Goal: Register for event/course

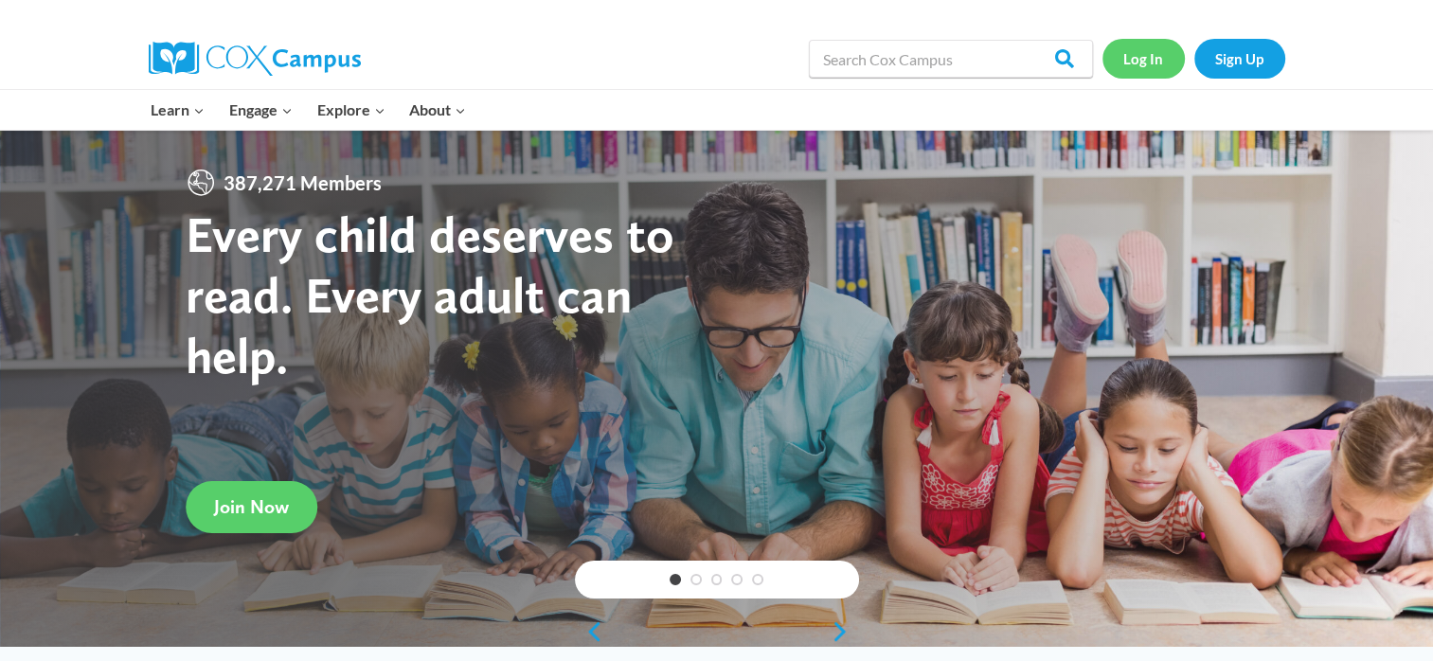
click at [1135, 59] on link "Log In" at bounding box center [1144, 58] width 82 height 39
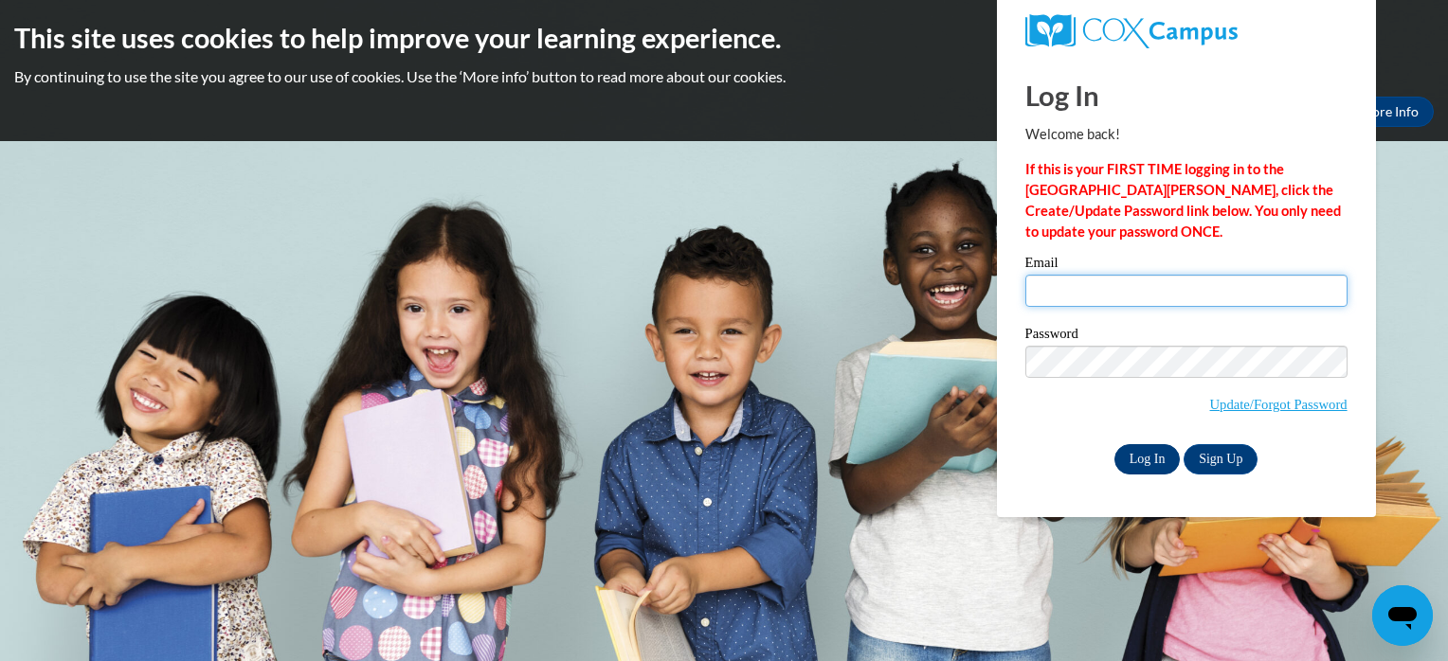
type input "[EMAIL_ADDRESS][DOMAIN_NAME]"
click at [1138, 463] on input "Log In" at bounding box center [1147, 459] width 66 height 30
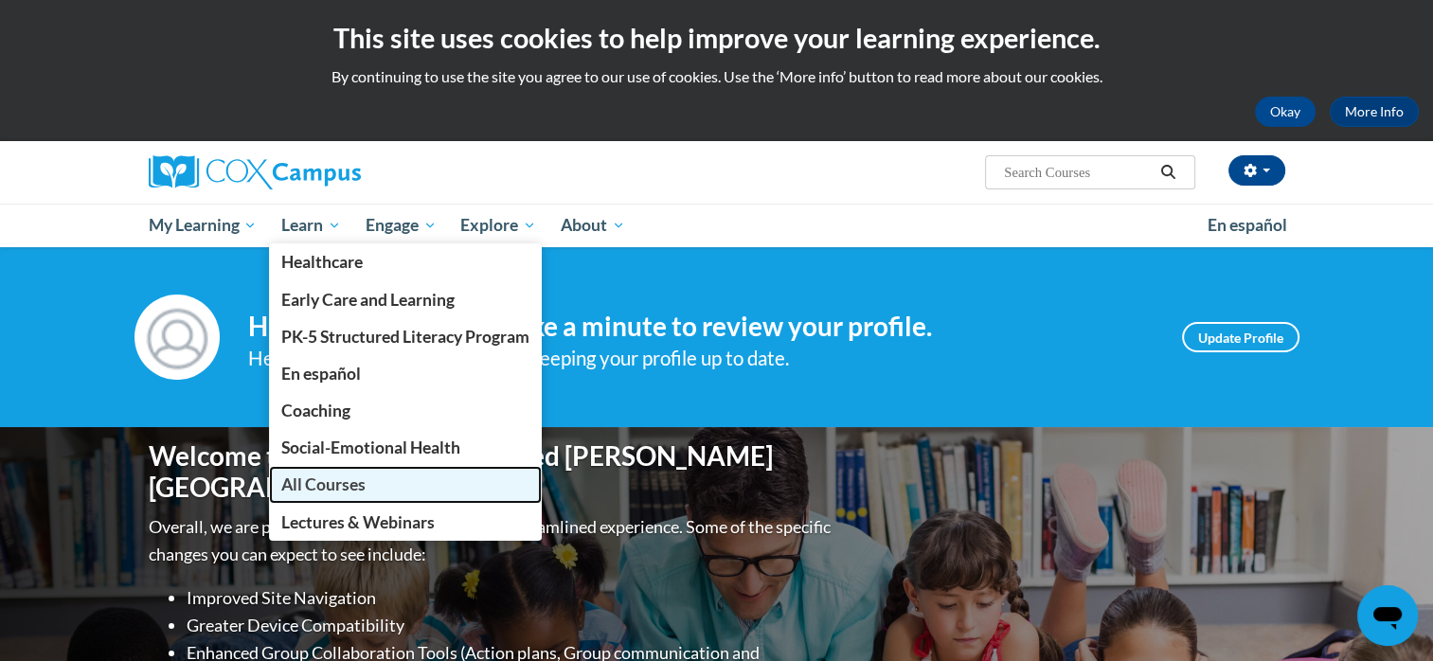
click at [321, 494] on span "All Courses" at bounding box center [323, 485] width 84 height 20
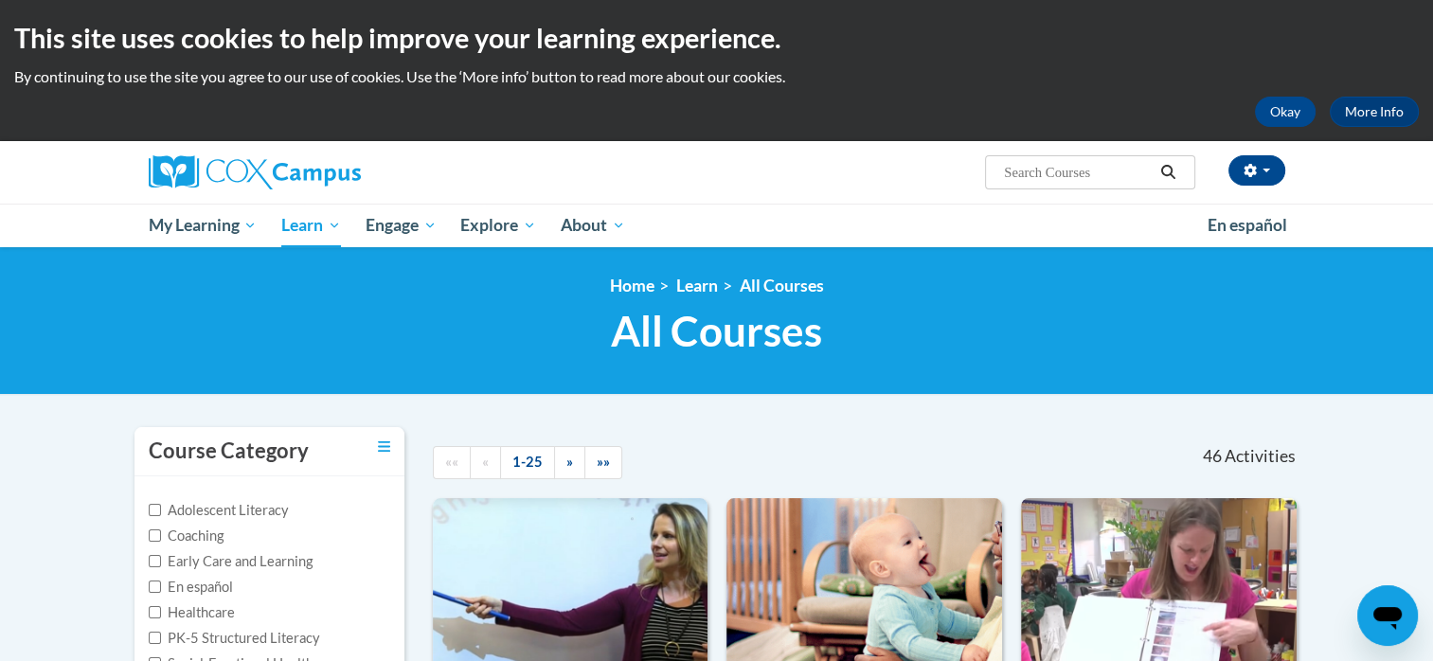
click at [1031, 173] on input "Search..." at bounding box center [1078, 172] width 152 height 23
type input "power of language"
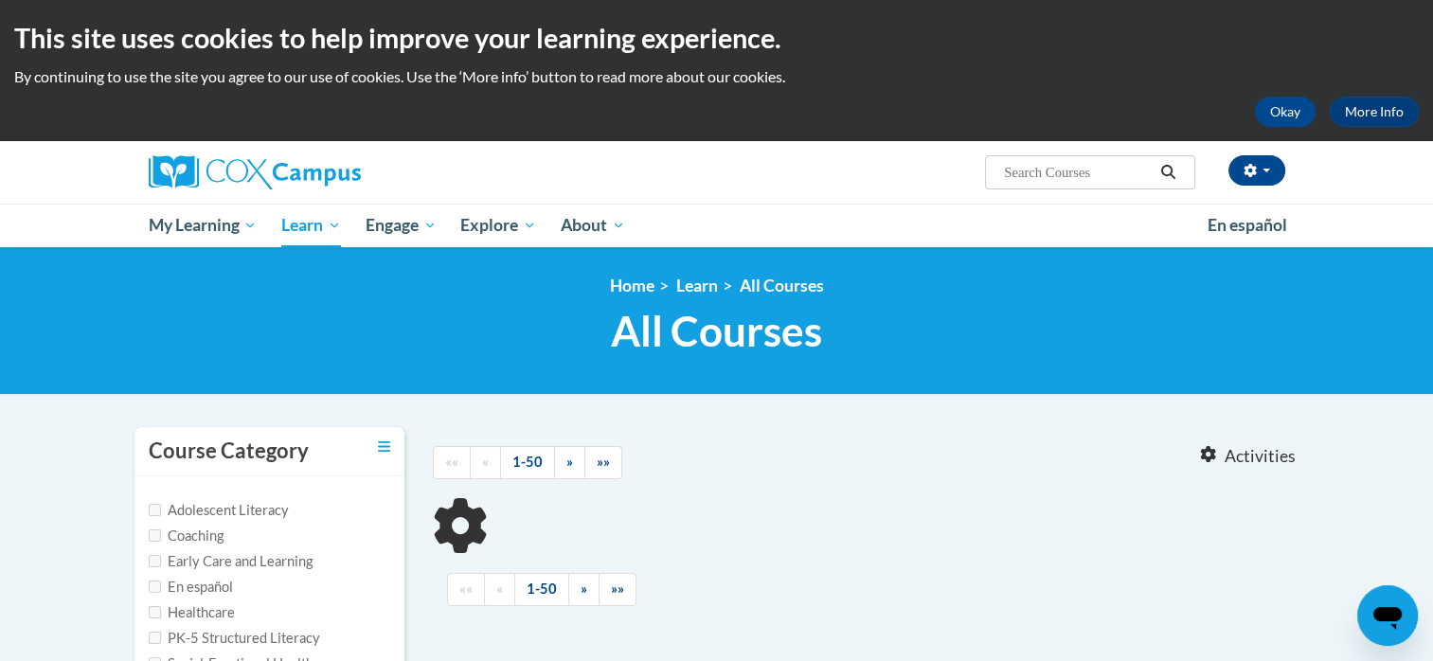
type input "power of language"
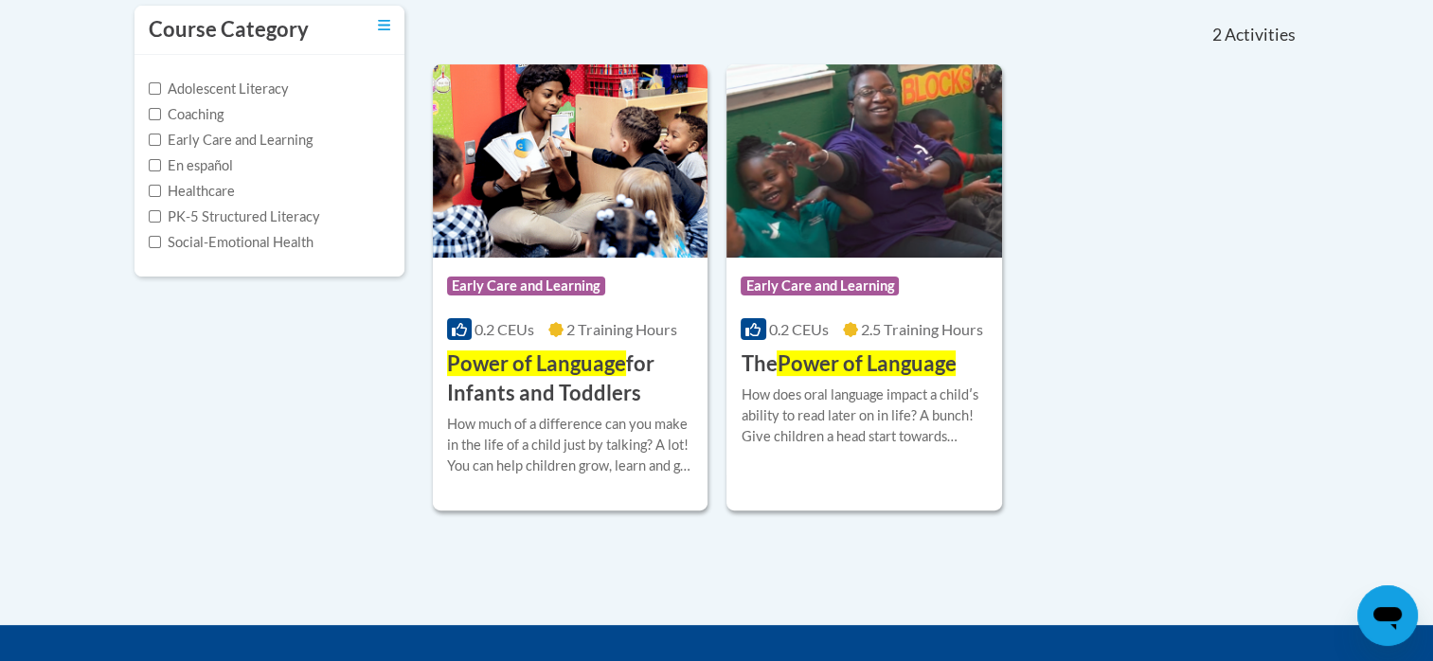
scroll to position [436, 0]
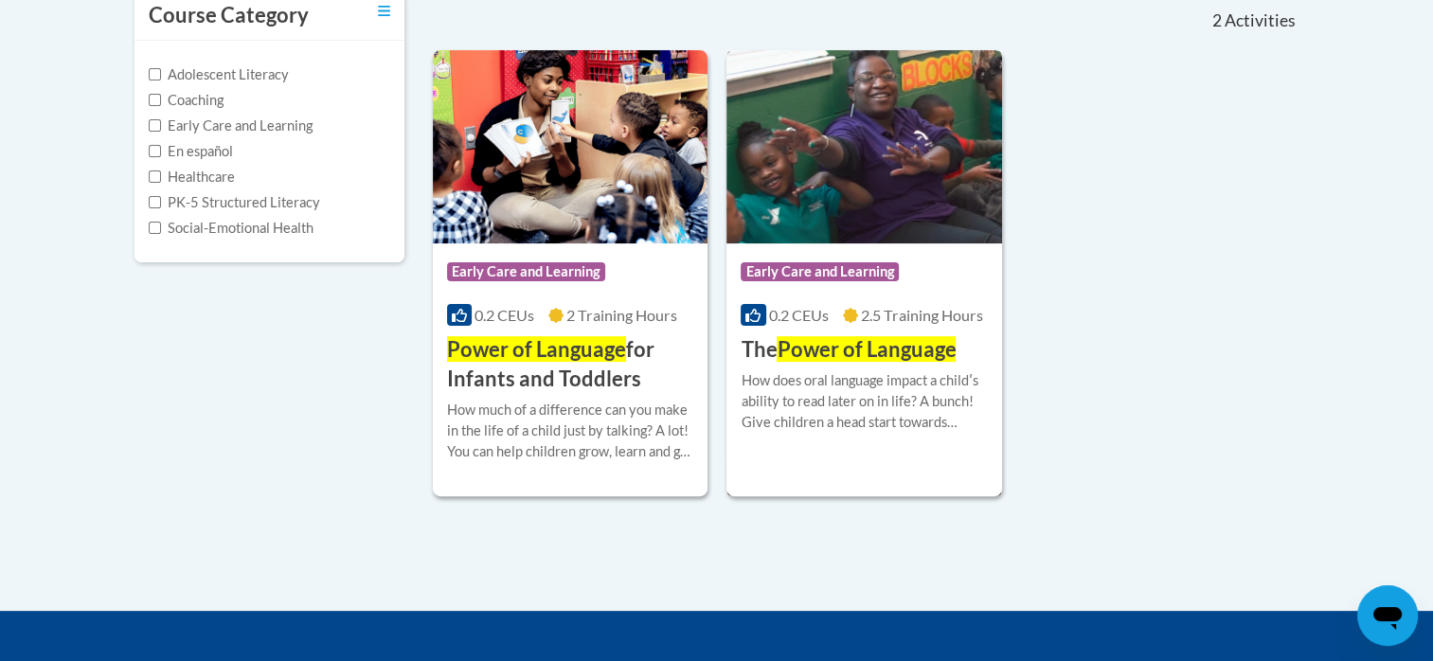
click at [814, 278] on span "Early Care and Learning" at bounding box center [820, 271] width 158 height 19
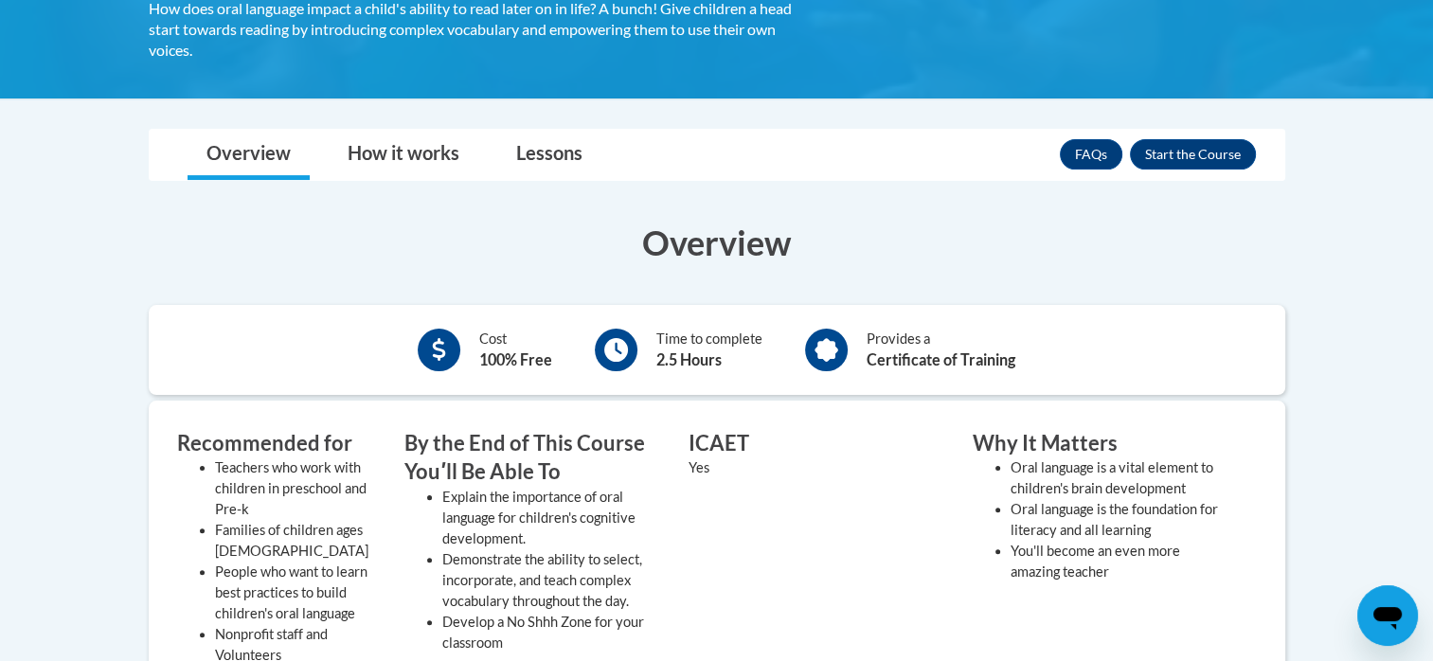
scroll to position [372, 0]
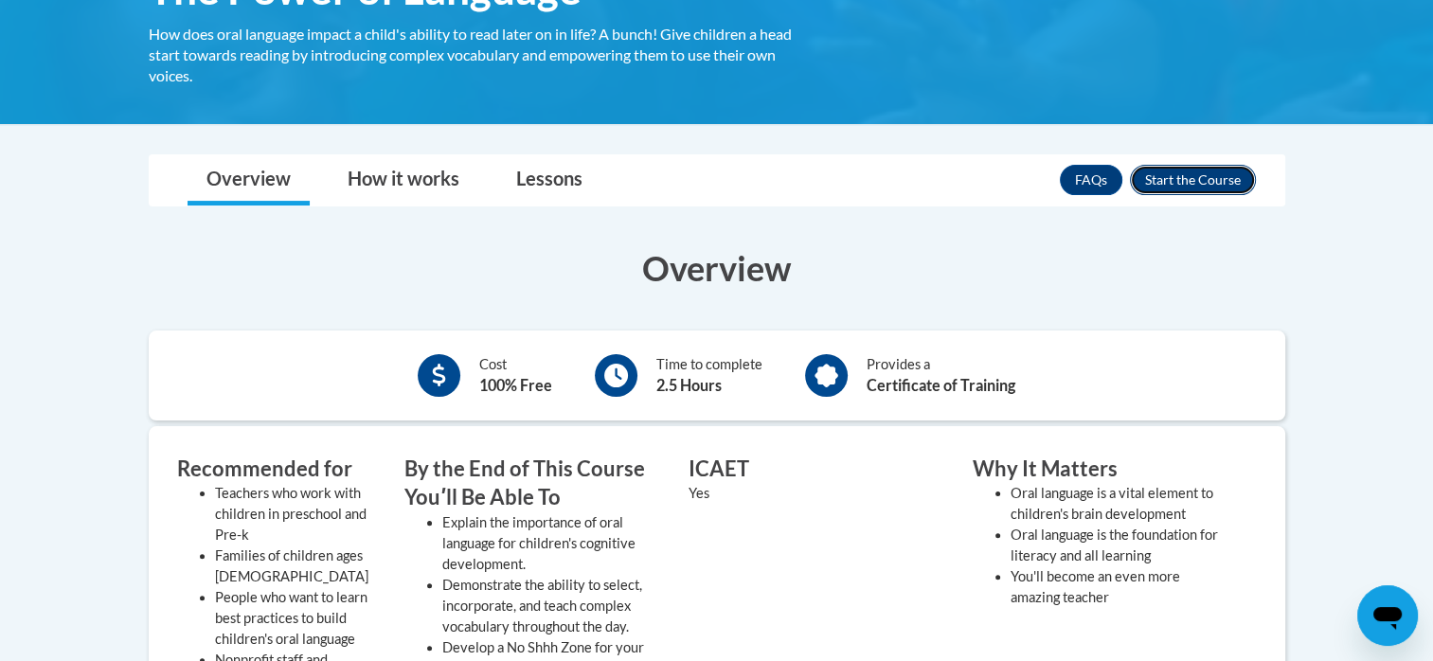
click at [1167, 180] on button "Enroll" at bounding box center [1193, 180] width 126 height 30
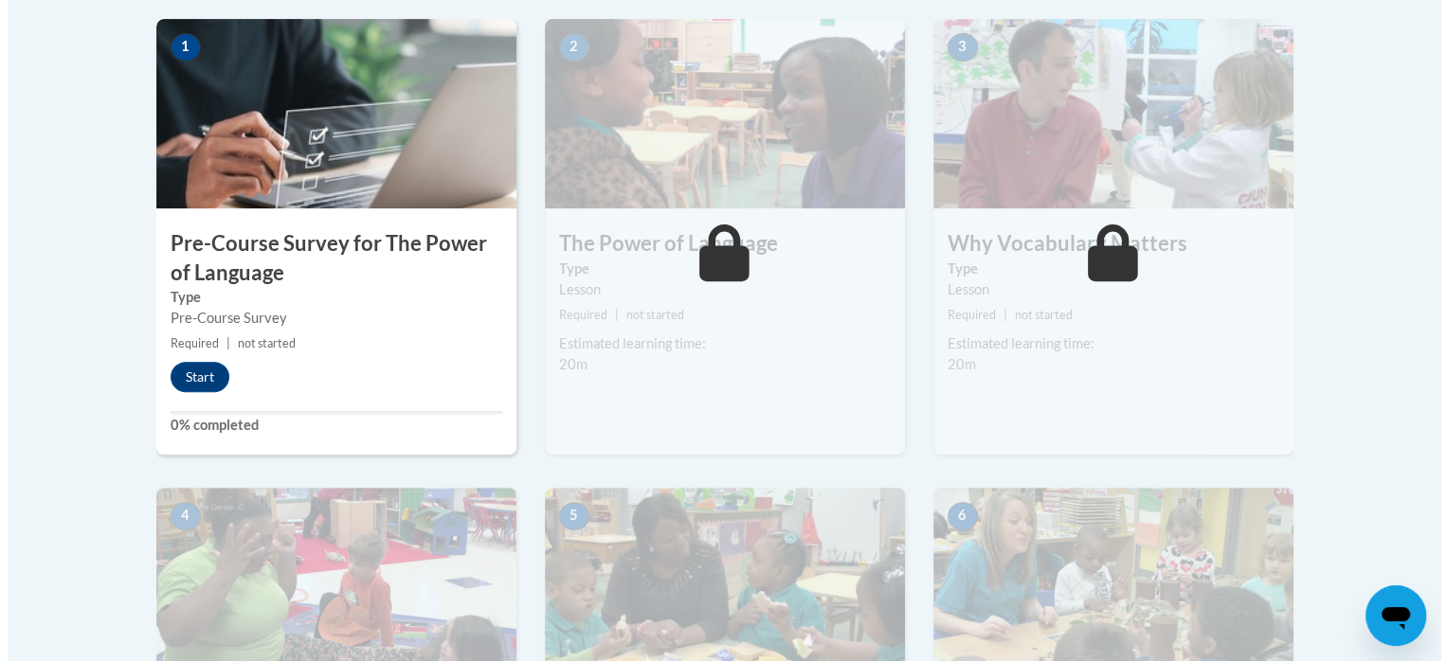
scroll to position [623, 0]
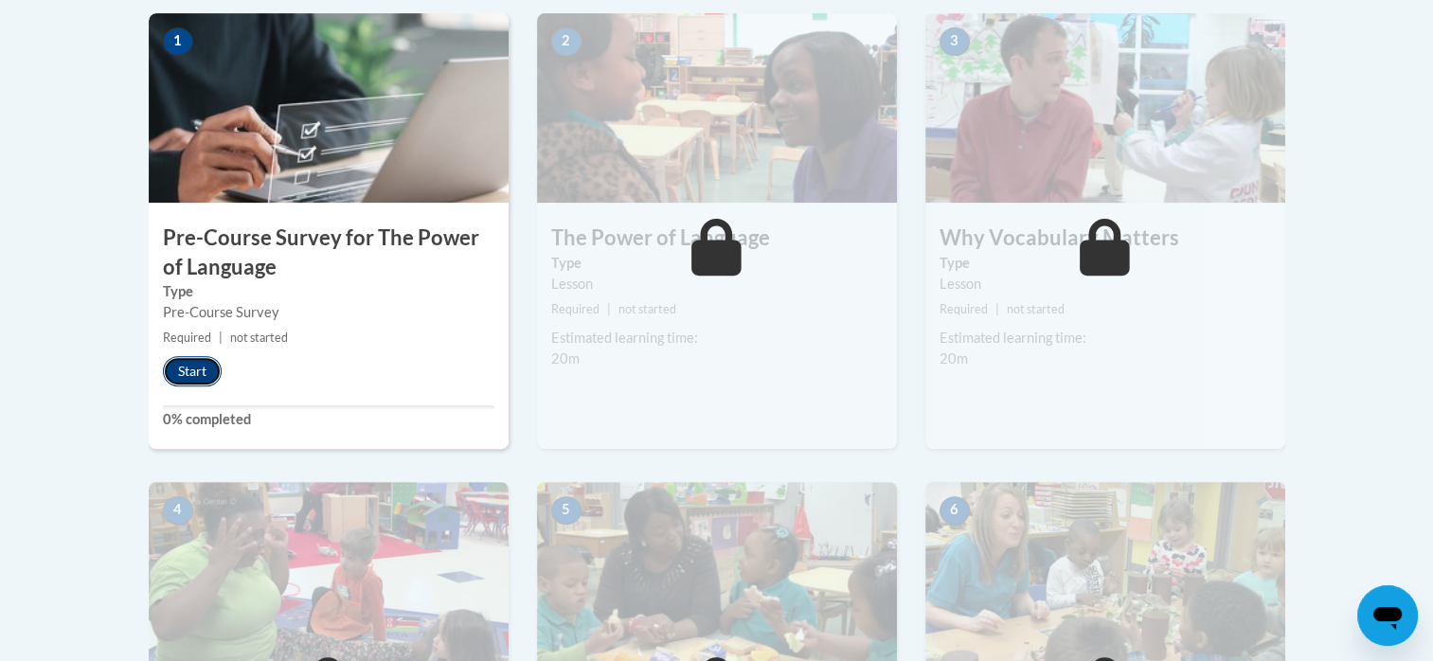
click at [194, 363] on button "Start" at bounding box center [192, 371] width 59 height 30
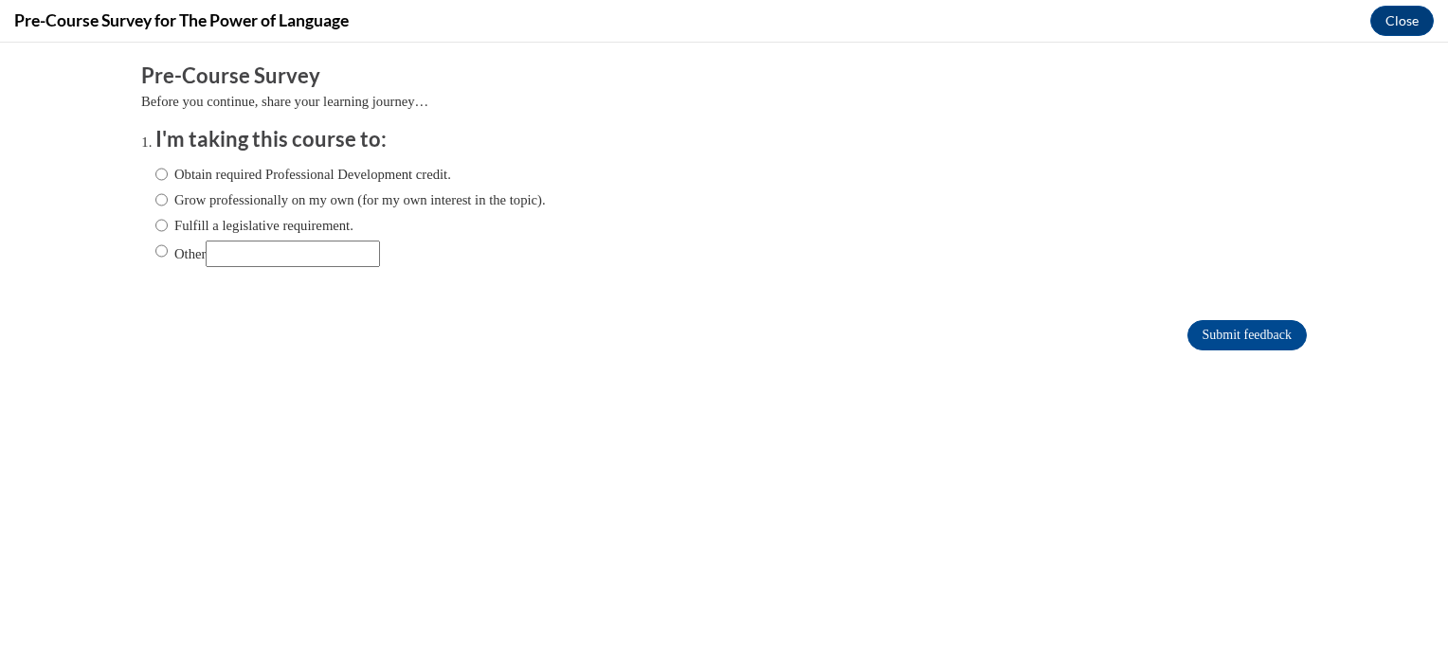
scroll to position [0, 0]
click at [156, 169] on label "Obtain required Professional Development credit." at bounding box center [303, 174] width 296 height 21
click at [156, 169] on input "Obtain required Professional Development credit." at bounding box center [161, 174] width 12 height 21
radio input "true"
click at [1201, 336] on input "Submit feedback" at bounding box center [1246, 335] width 119 height 30
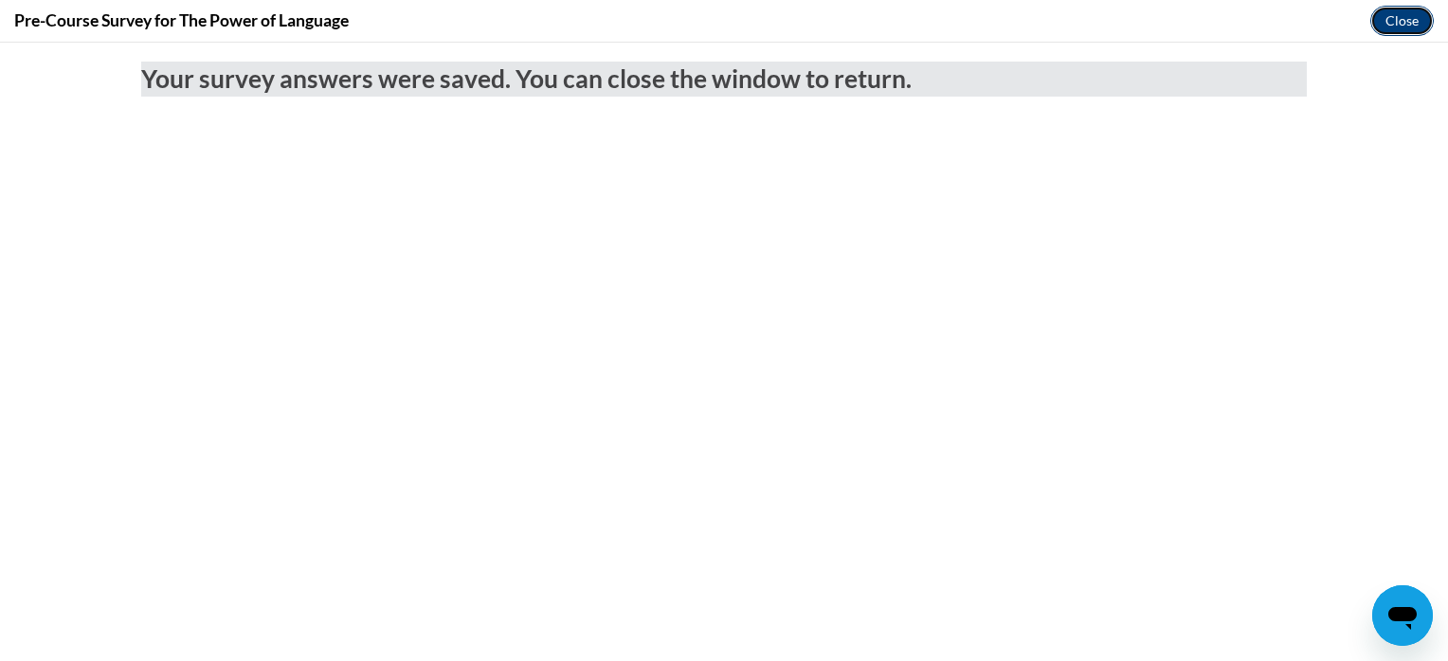
click at [1389, 27] on button "Close" at bounding box center [1401, 21] width 63 height 30
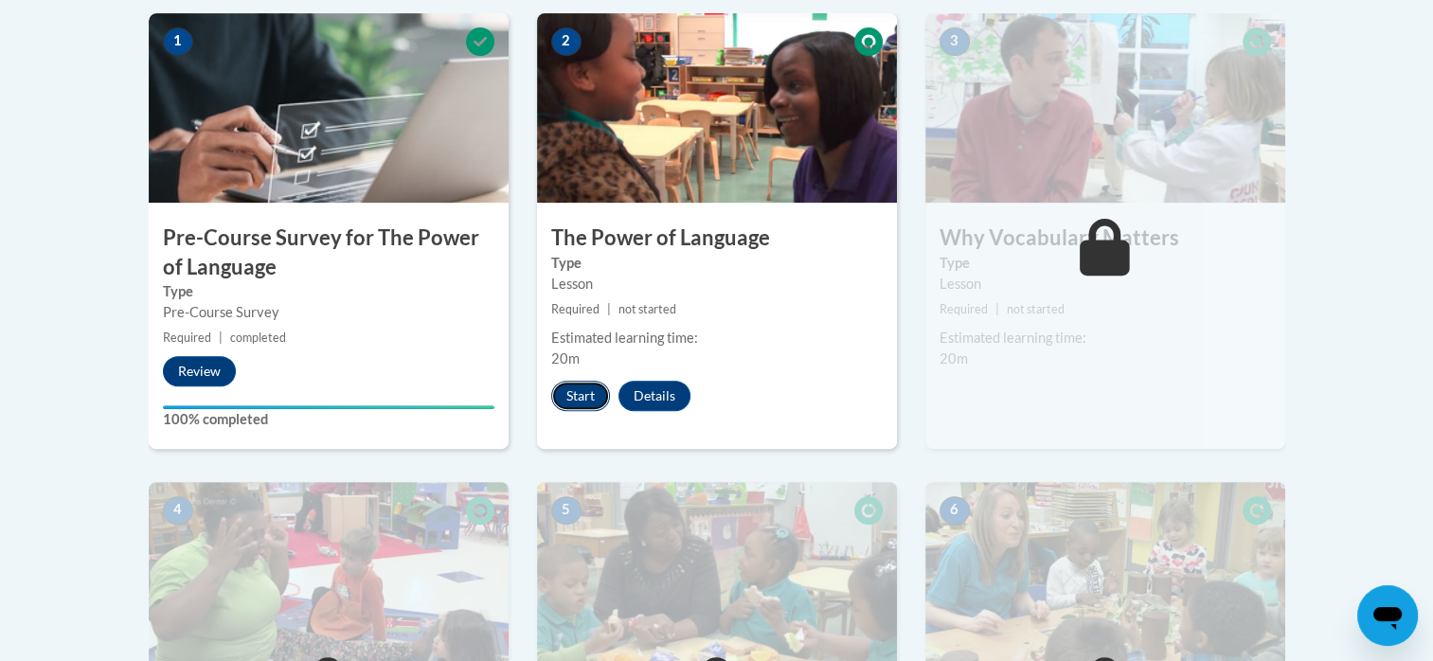
click at [568, 396] on button "Start" at bounding box center [580, 396] width 59 height 30
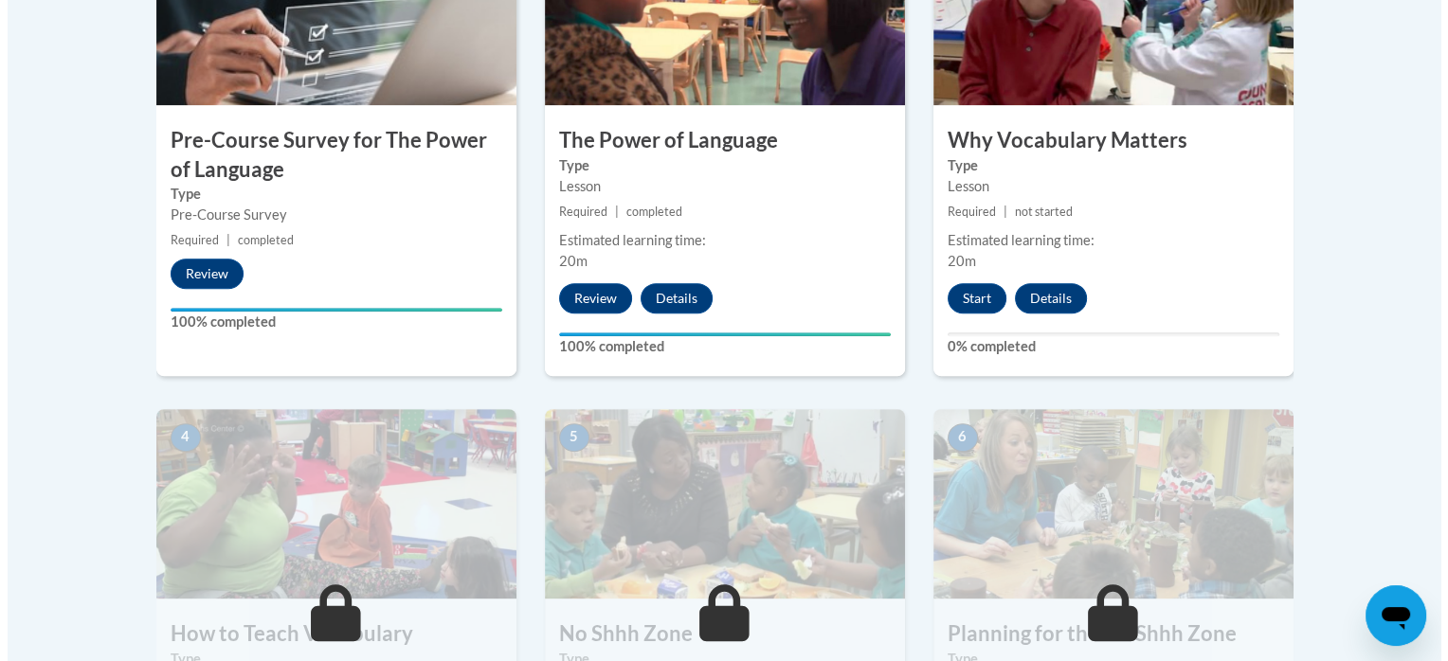
scroll to position [728, 0]
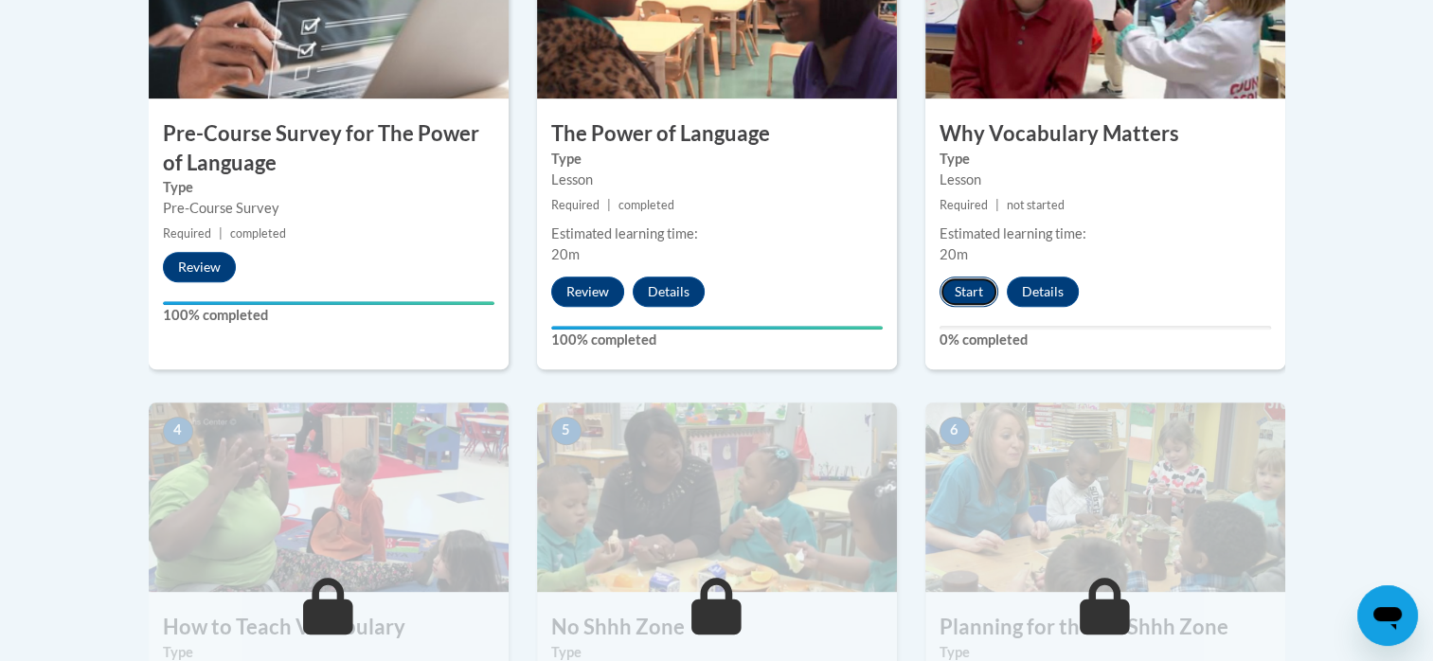
click at [959, 279] on button "Start" at bounding box center [969, 292] width 59 height 30
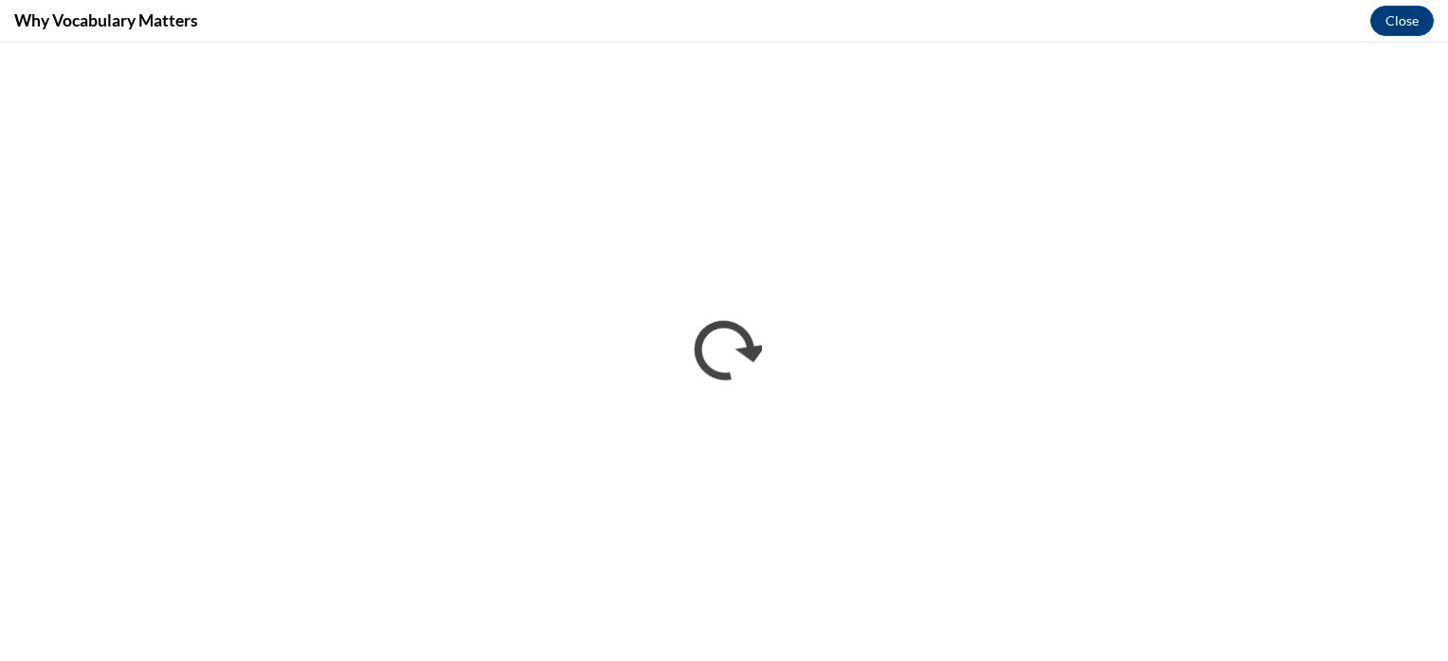
scroll to position [0, 0]
